Goal: Information Seeking & Learning: Learn about a topic

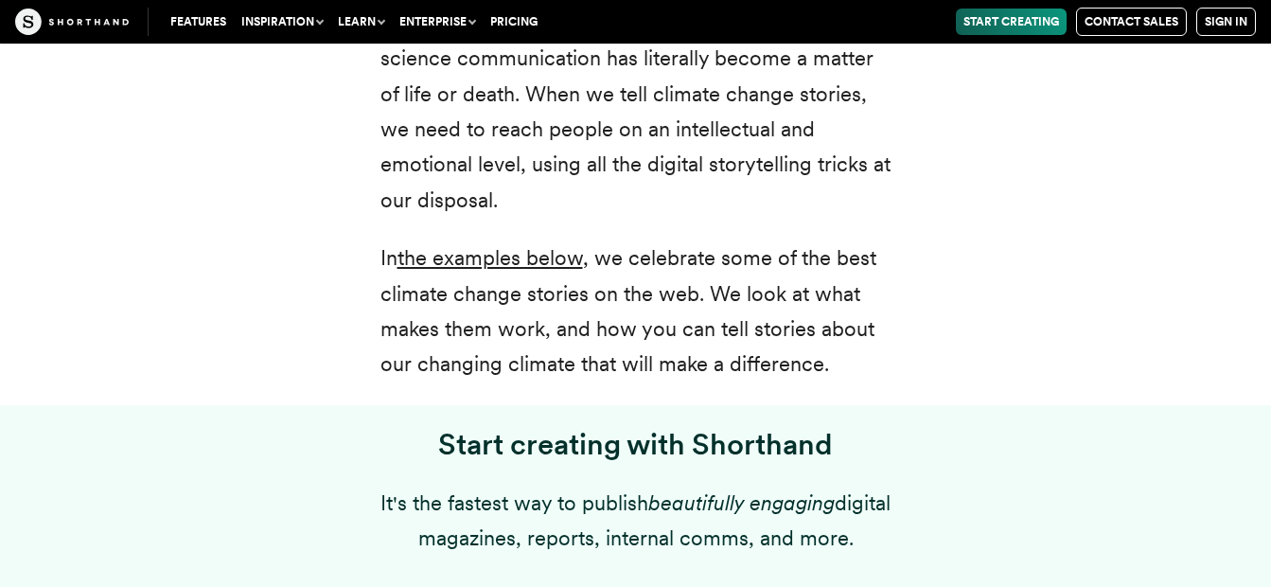
scroll to position [1173, 0]
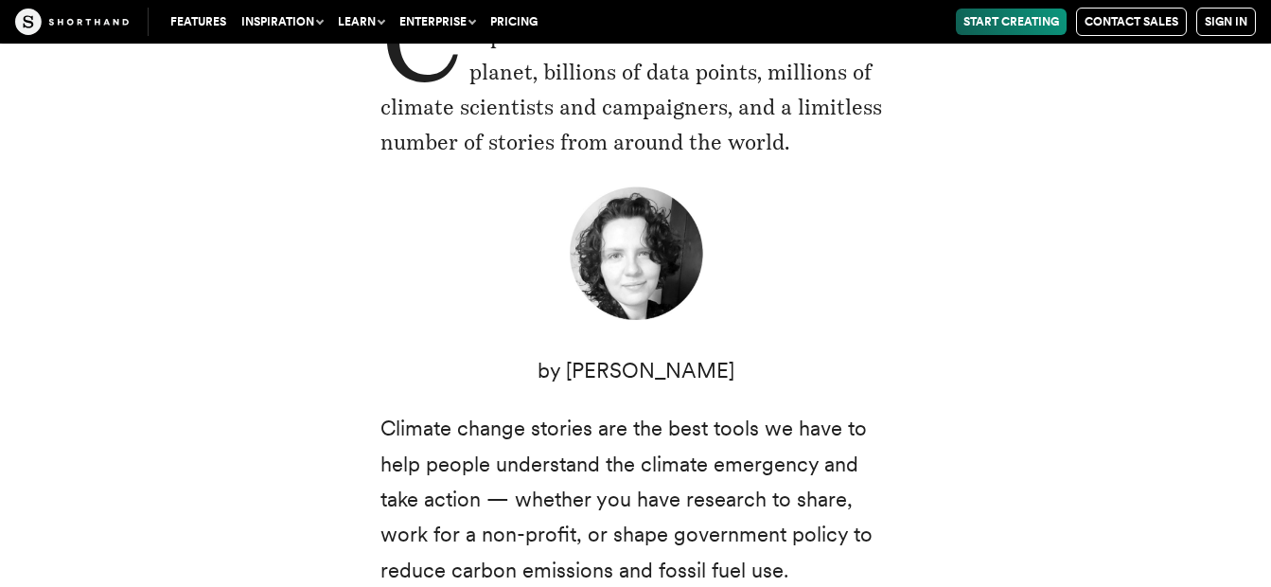
scroll to position [480, 0]
click at [662, 427] on p "Climate change stories are the best tools we have to help people understand the…" at bounding box center [635, 498] width 511 height 177
click at [654, 315] on img at bounding box center [636, 254] width 142 height 142
click at [634, 286] on img at bounding box center [636, 254] width 142 height 142
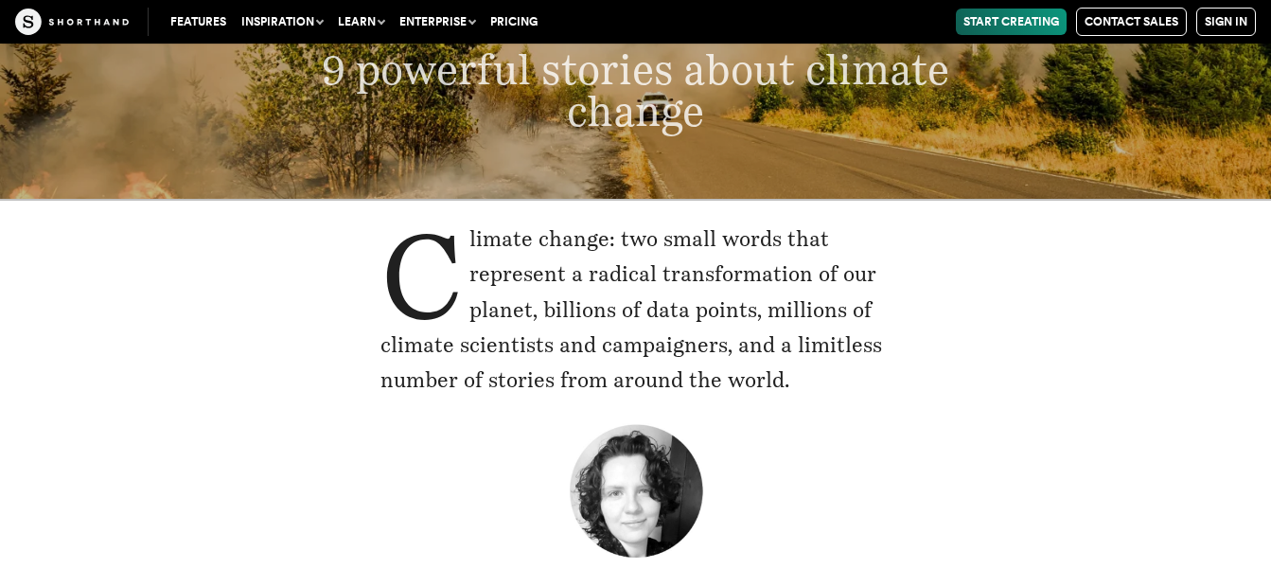
scroll to position [0, 0]
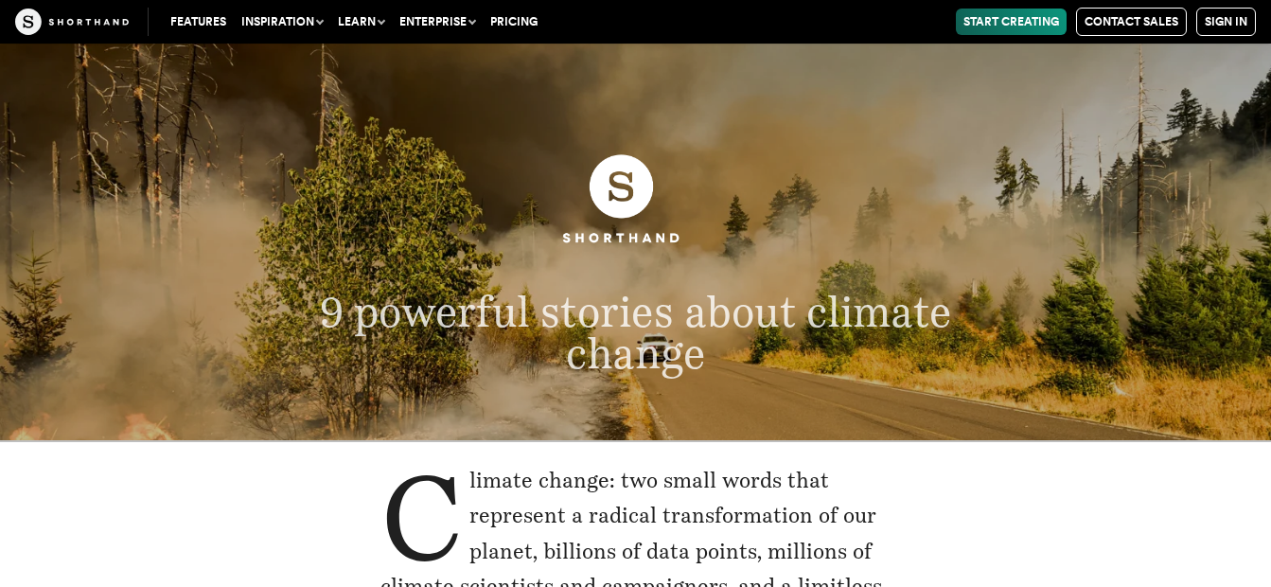
click at [726, 333] on span "9 powerful stories about climate change" at bounding box center [635, 333] width 632 height 93
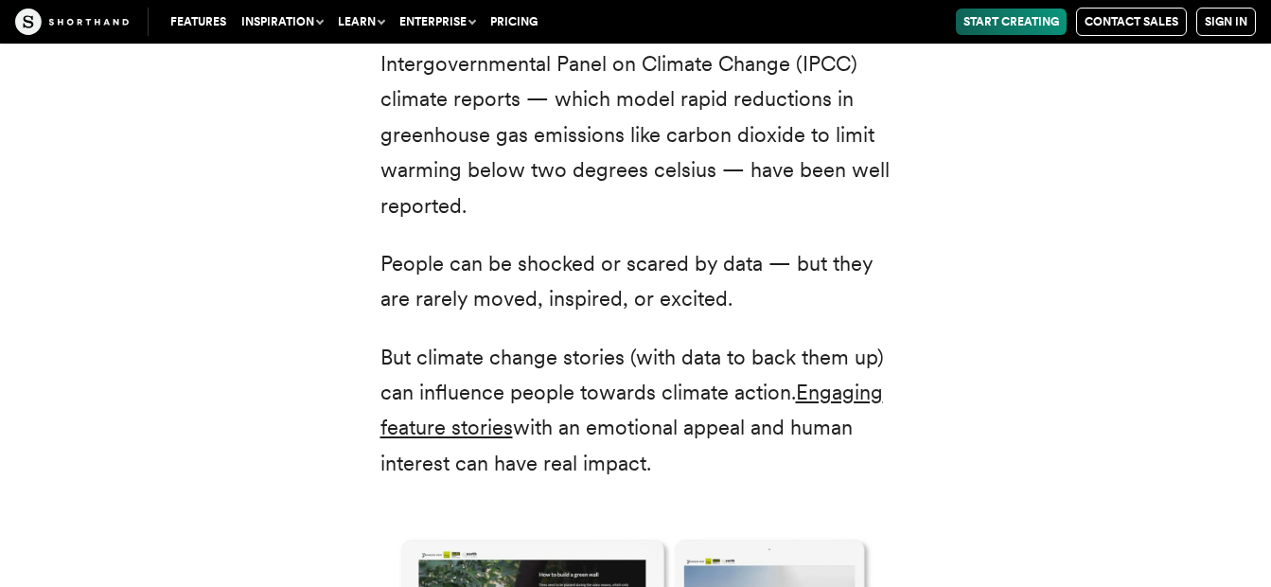
scroll to position [2252, 0]
click at [2, 145] on div "Scientists, policy-makers, and campaigners have already learned that the bare f…" at bounding box center [635, 545] width 1271 height 1187
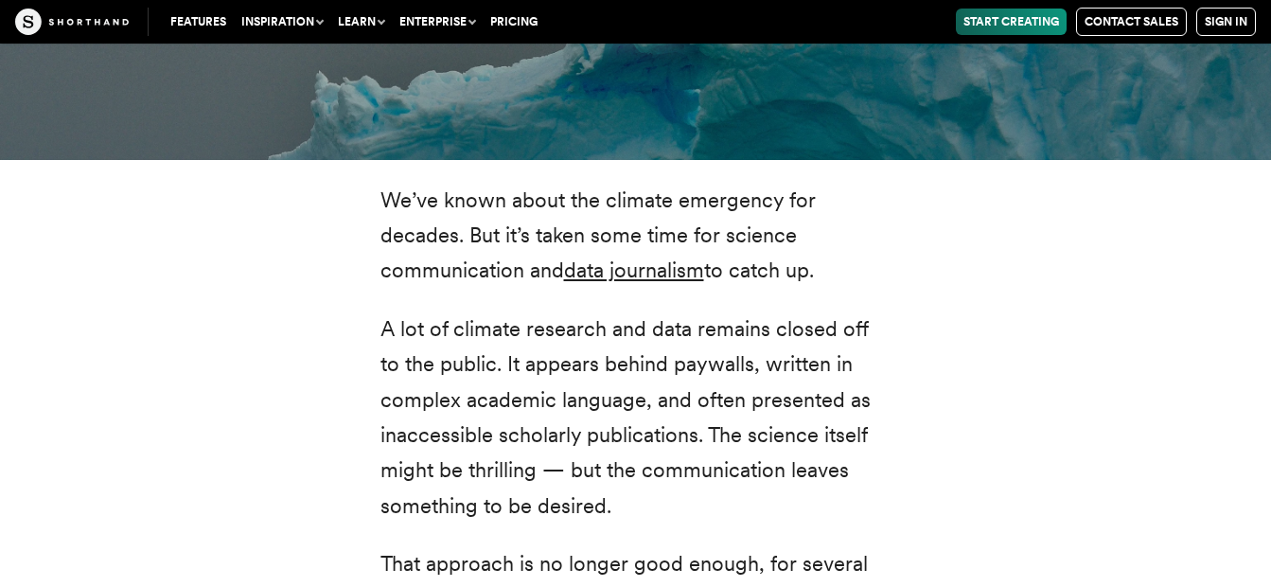
scroll to position [3520, 0]
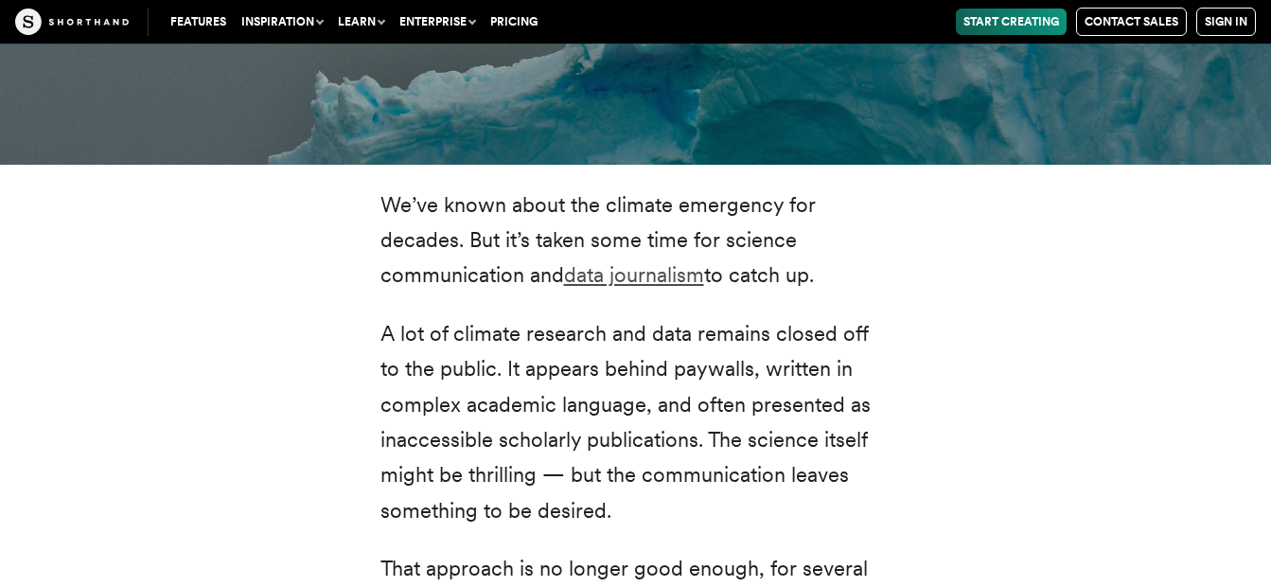
click at [590, 281] on link "data journalism" at bounding box center [634, 274] width 140 height 25
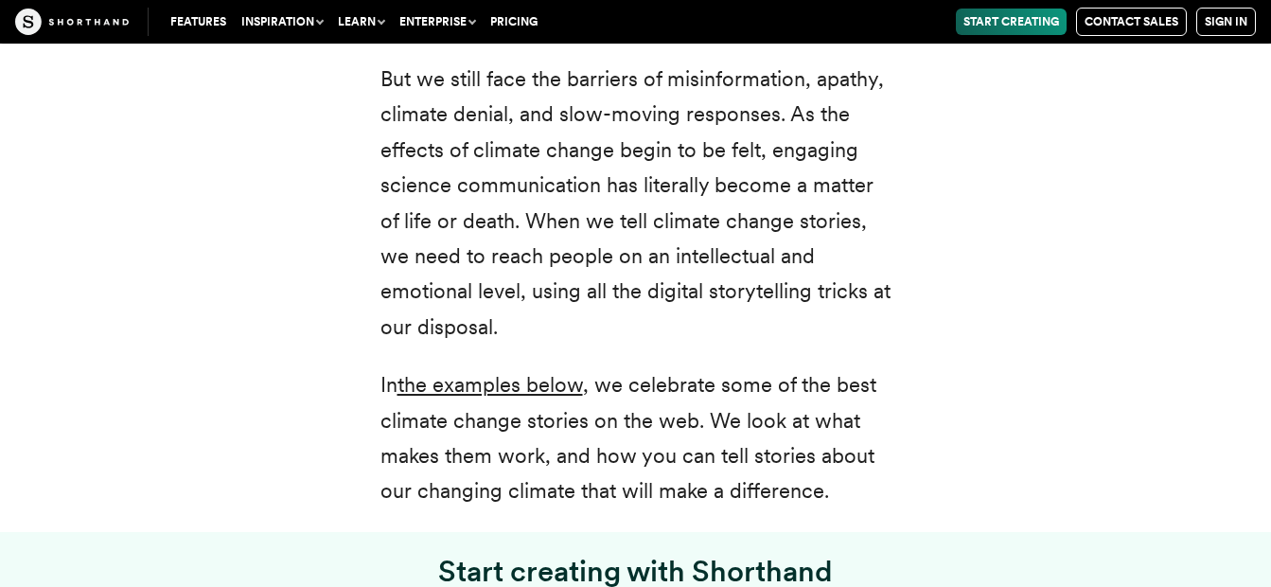
scroll to position [1029, 0]
click at [526, 378] on link "the examples below" at bounding box center [489, 383] width 185 height 25
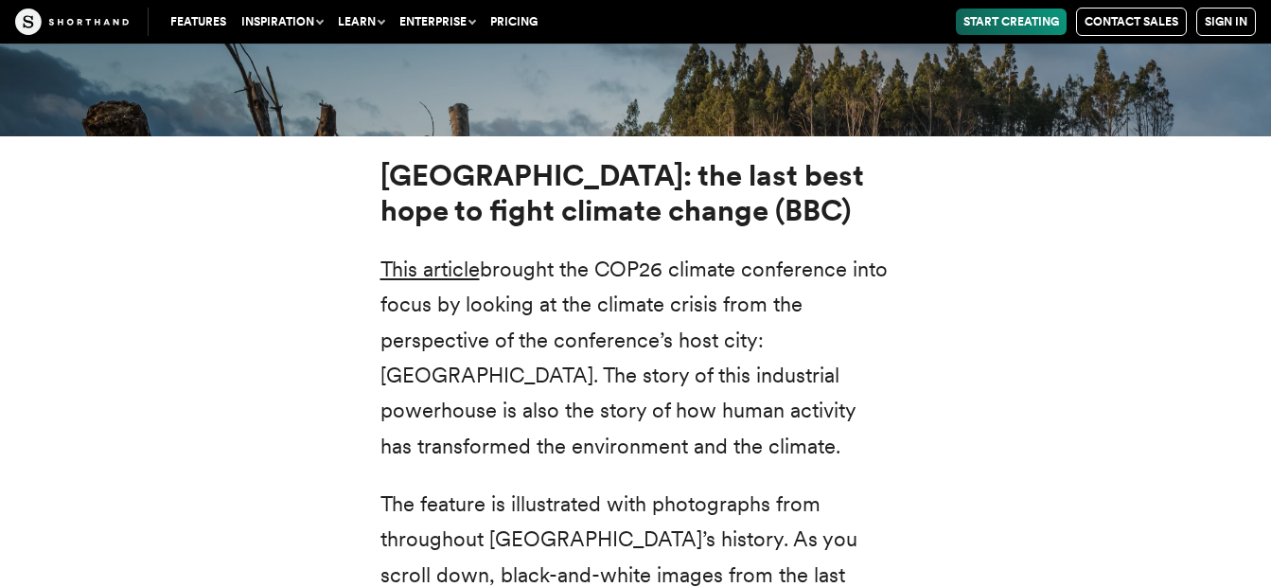
scroll to position [6657, 0]
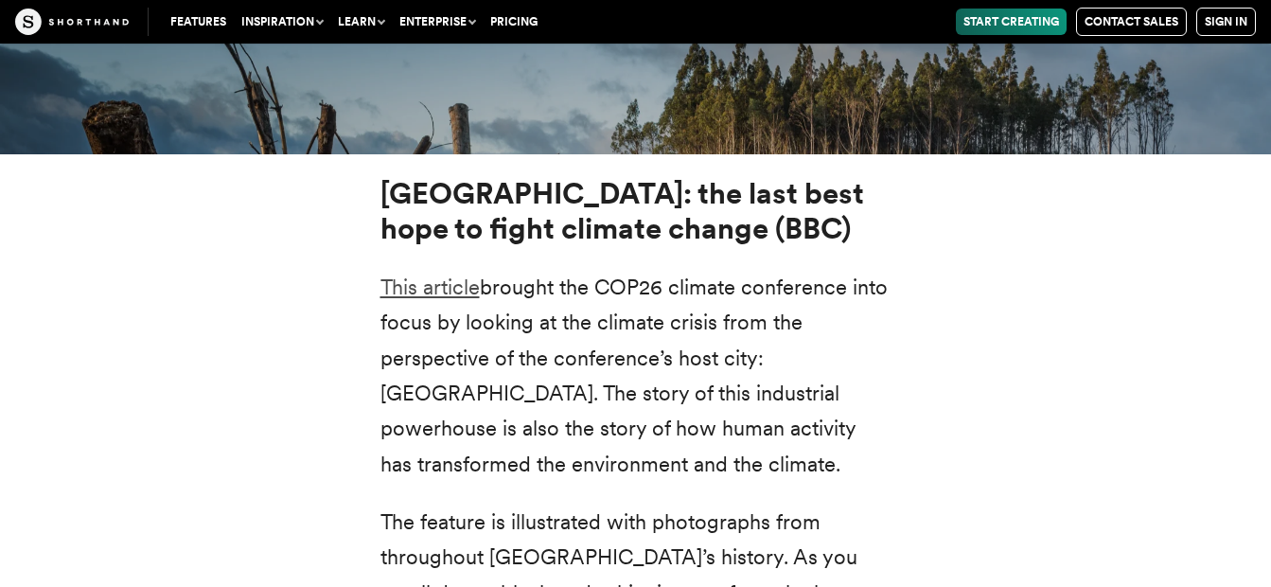
click at [431, 274] on link "This article" at bounding box center [429, 286] width 99 height 25
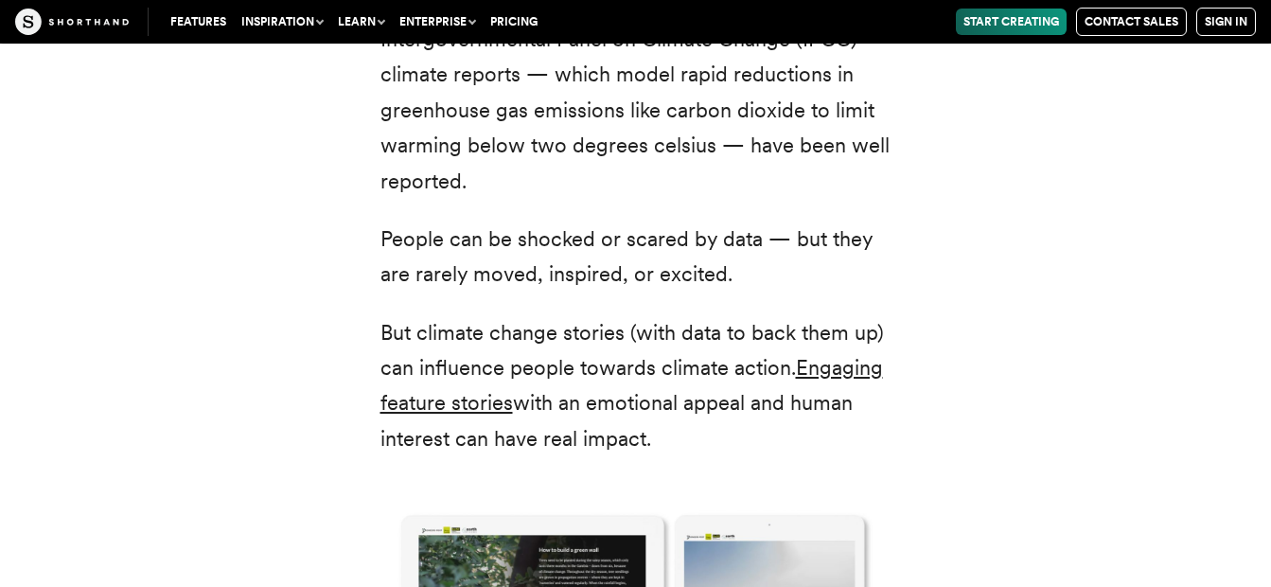
scroll to position [2334, 0]
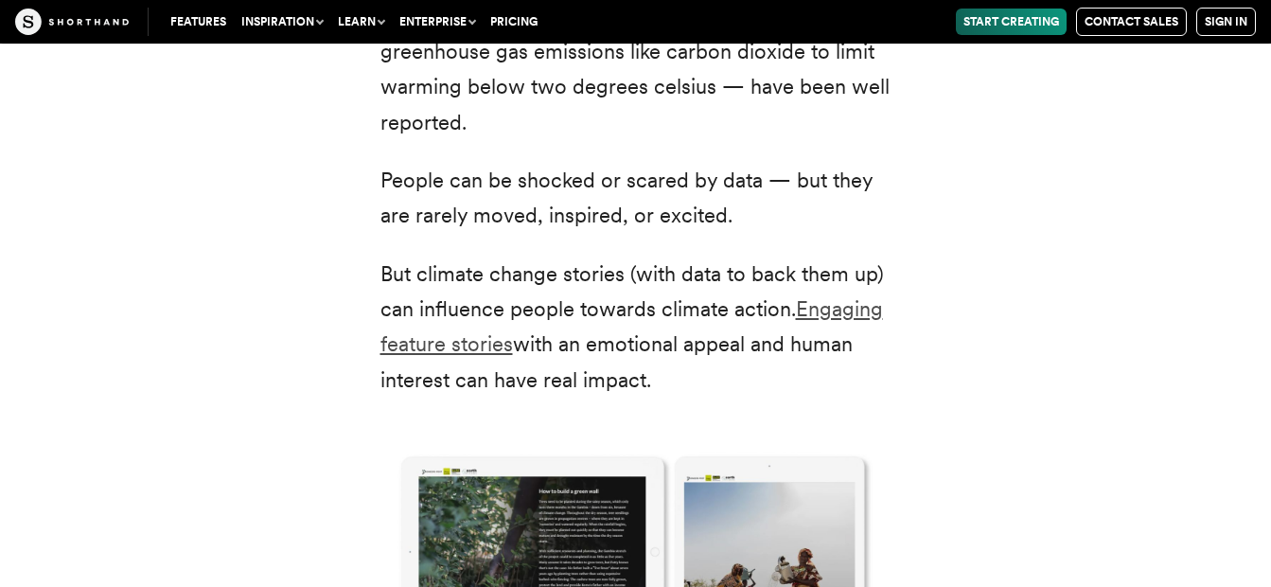
click at [448, 346] on link "Engaging feature stories" at bounding box center [631, 326] width 502 height 60
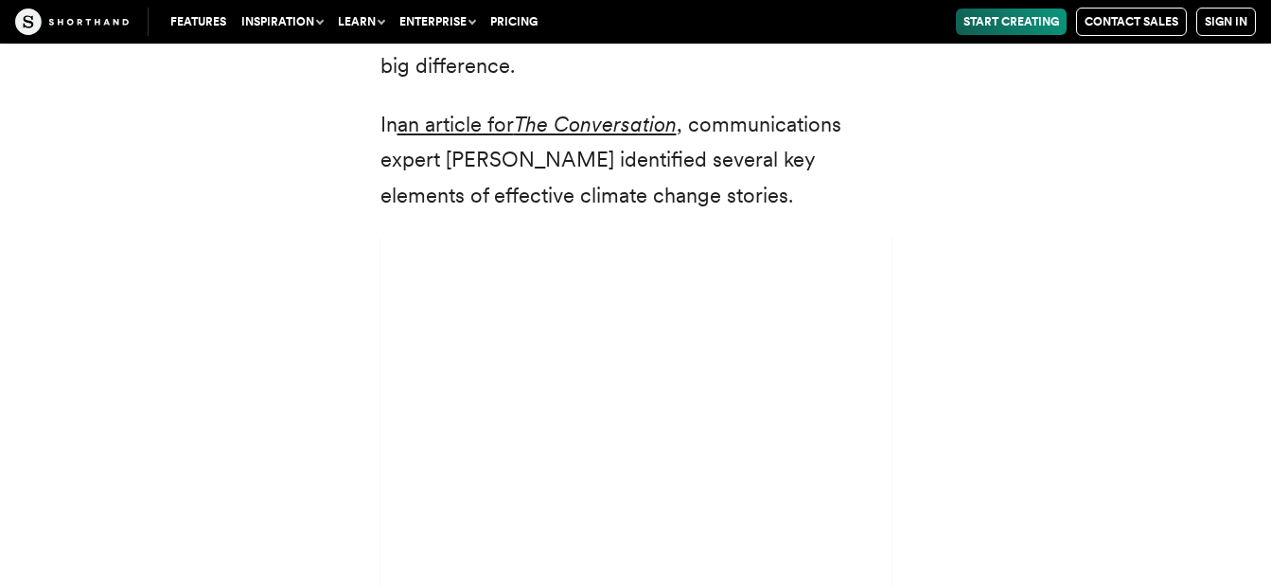
scroll to position [5110, 0]
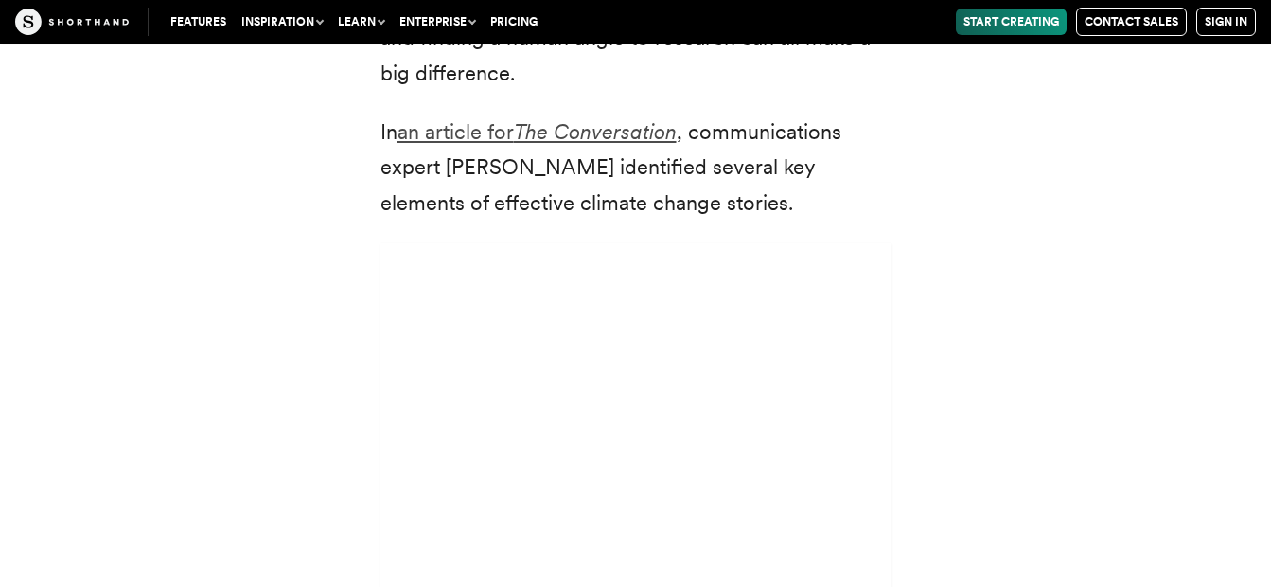
click at [423, 119] on link "an article for The Conversation" at bounding box center [536, 131] width 279 height 25
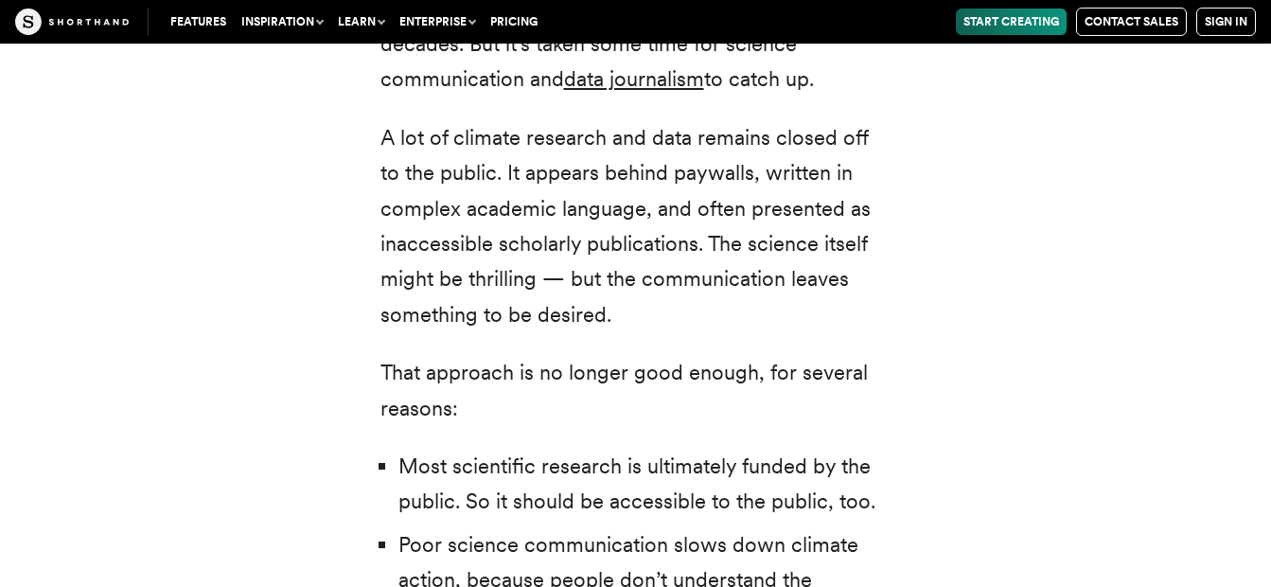
scroll to position [3722, 0]
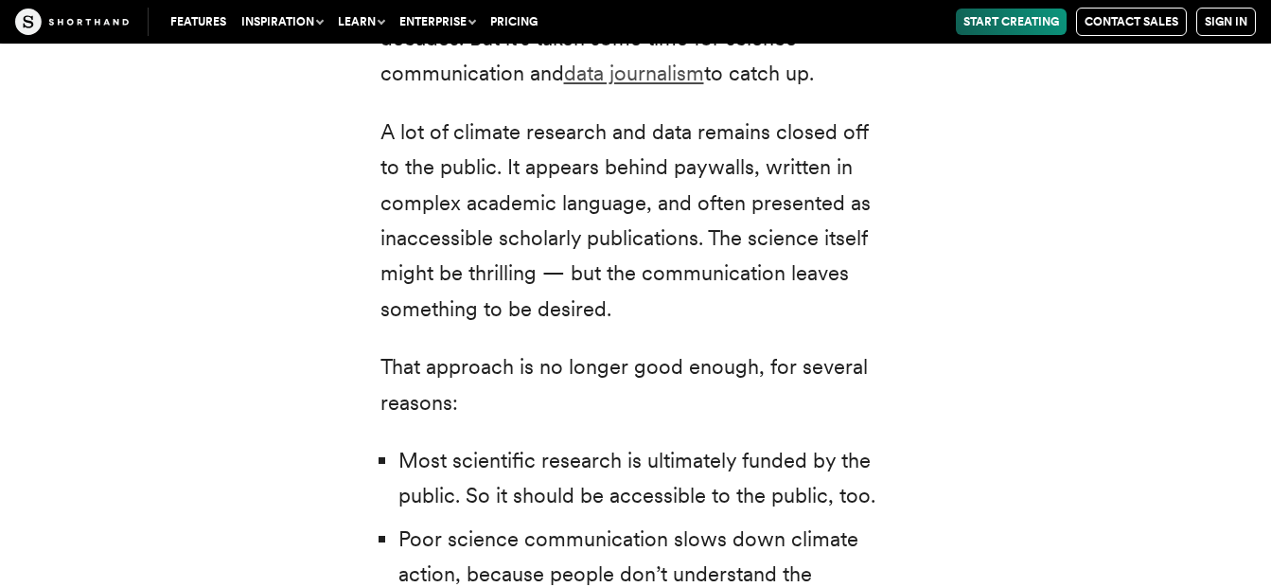
click at [599, 77] on link "data journalism" at bounding box center [634, 73] width 140 height 25
